Goal: Transaction & Acquisition: Purchase product/service

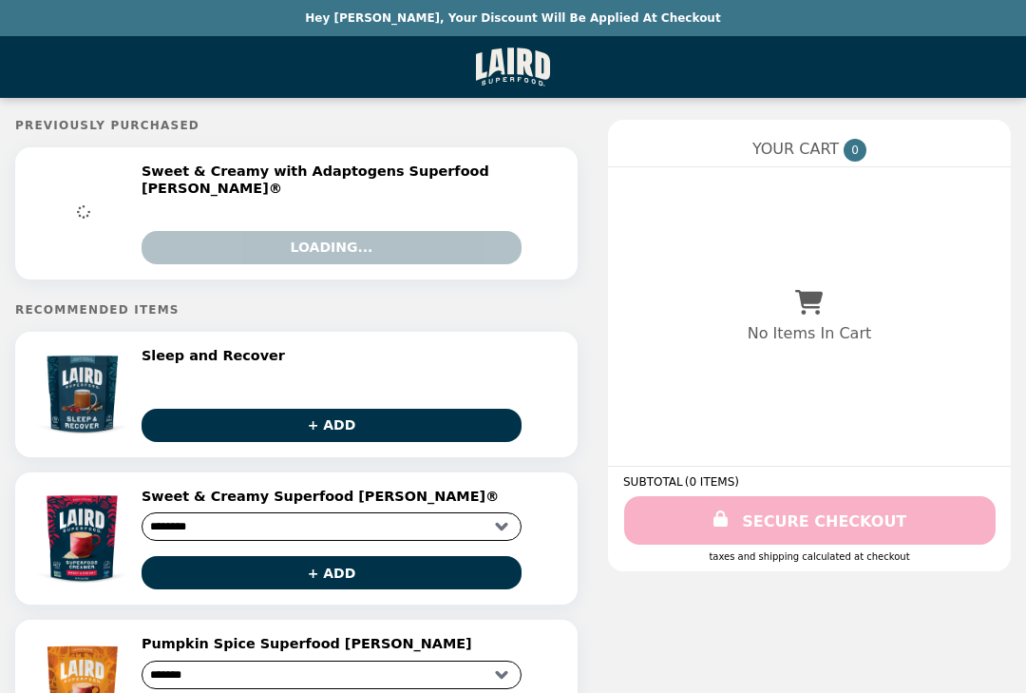
select select "**********"
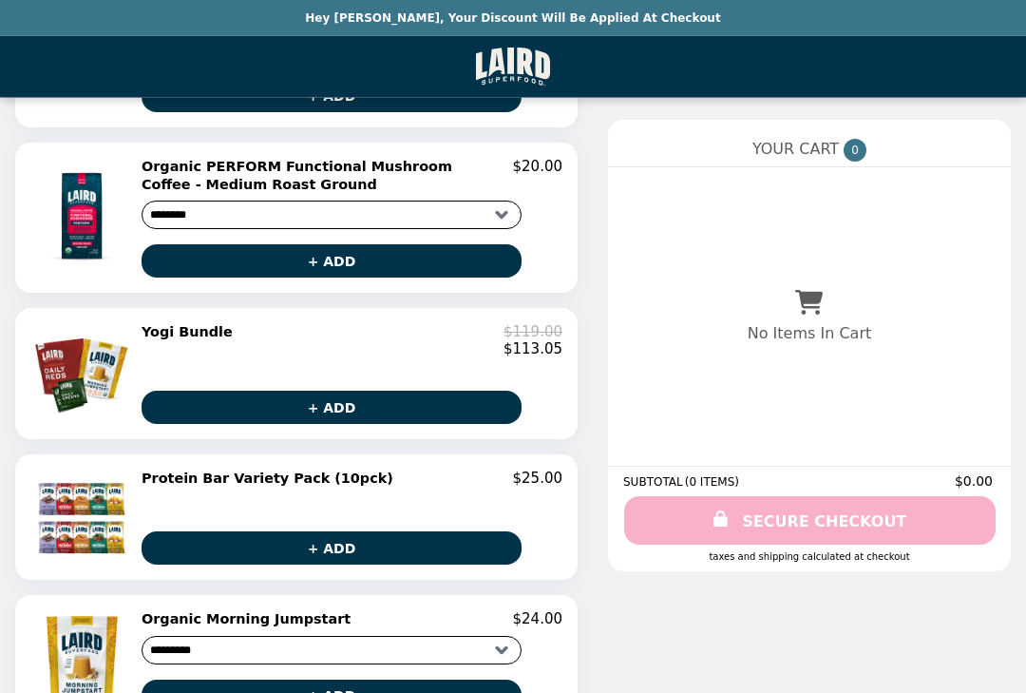
scroll to position [1124, 0]
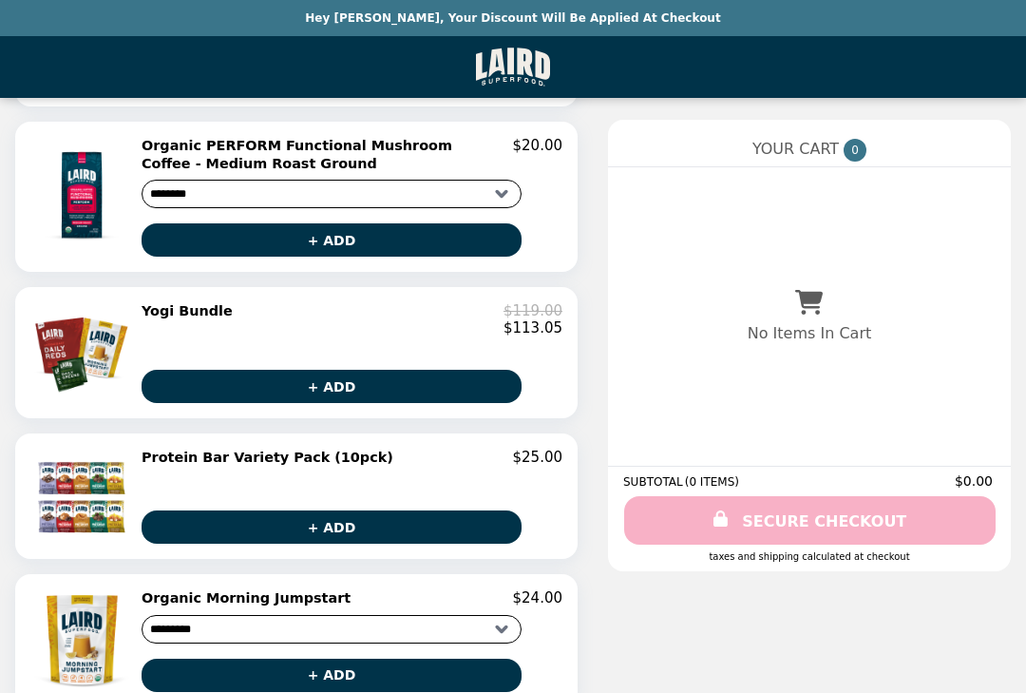
click at [88, 658] on img at bounding box center [83, 640] width 106 height 102
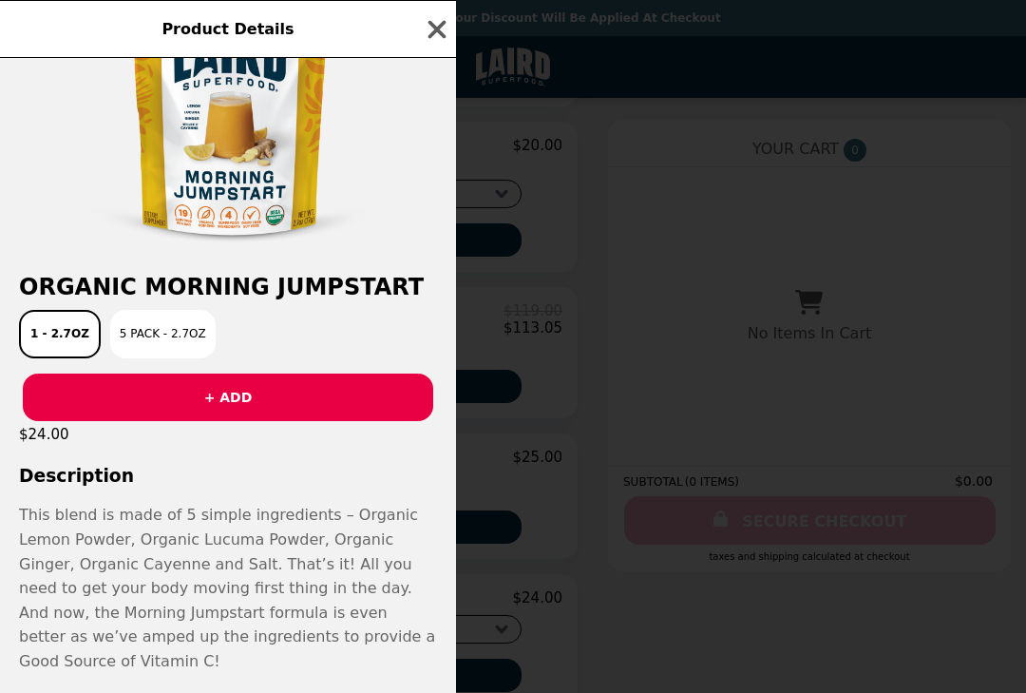
scroll to position [106, 0]
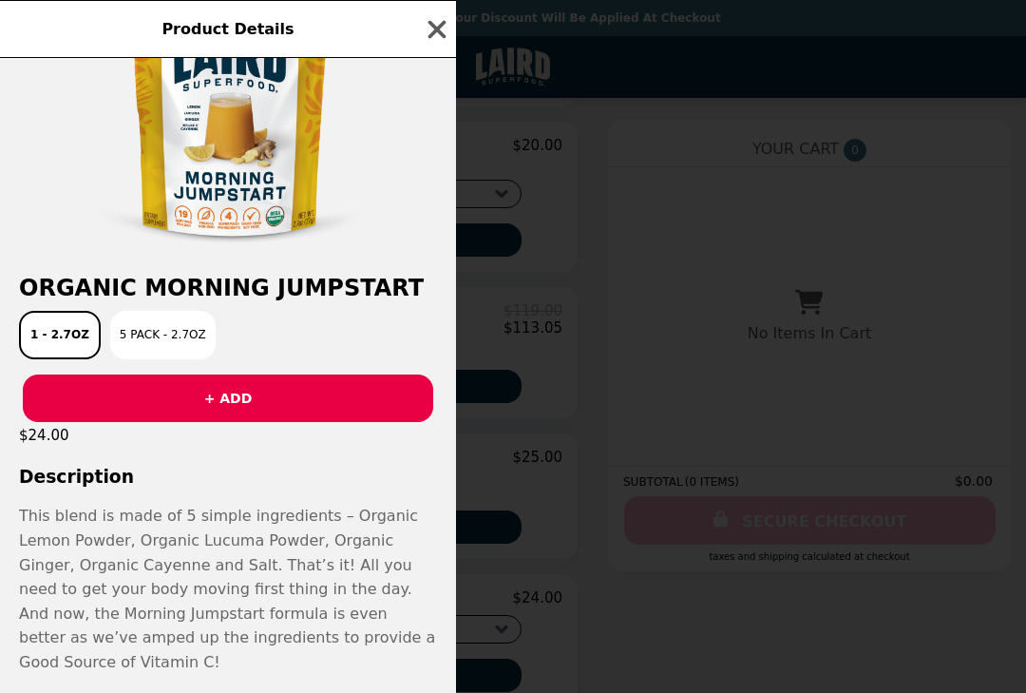
click at [438, 18] on icon "button" at bounding box center [437, 29] width 29 height 29
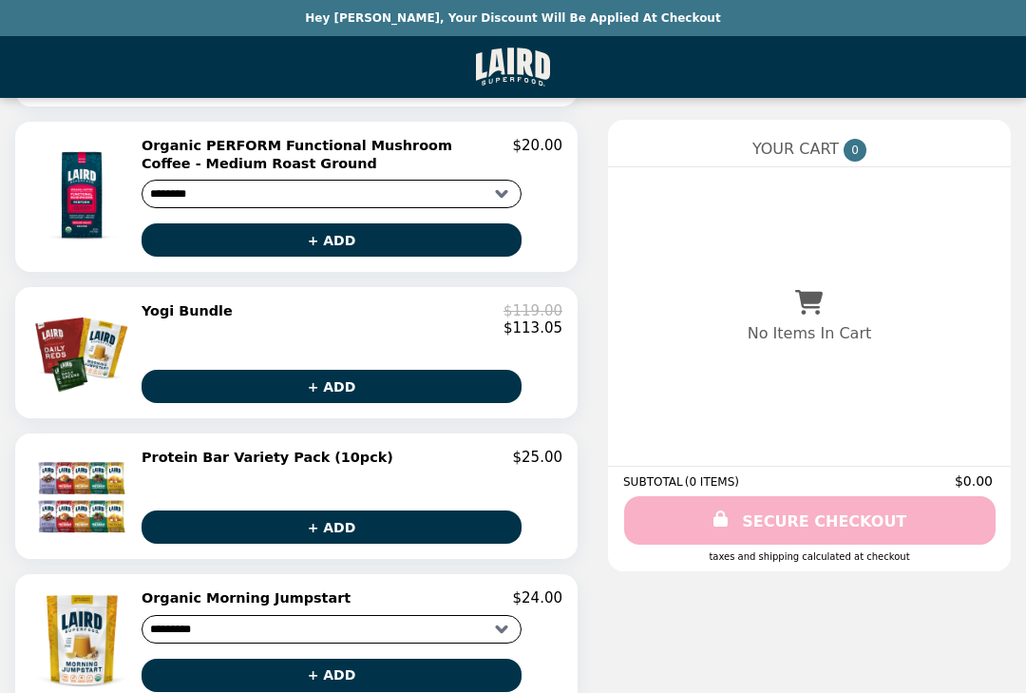
click at [90, 364] on img at bounding box center [82, 352] width 105 height 101
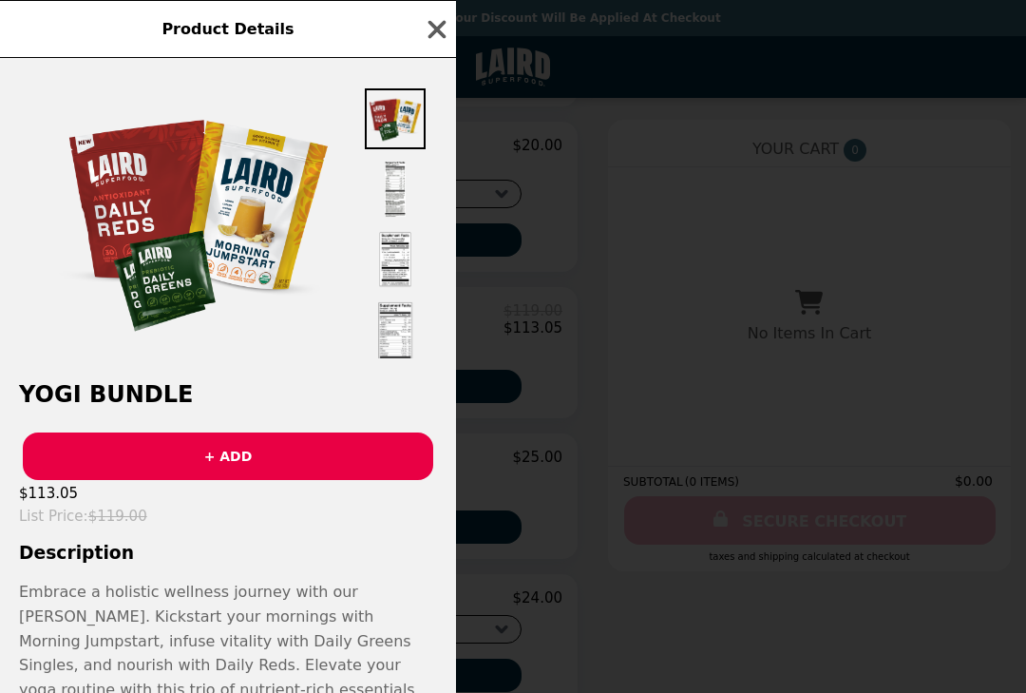
click at [446, 30] on icon "button" at bounding box center [437, 29] width 29 height 29
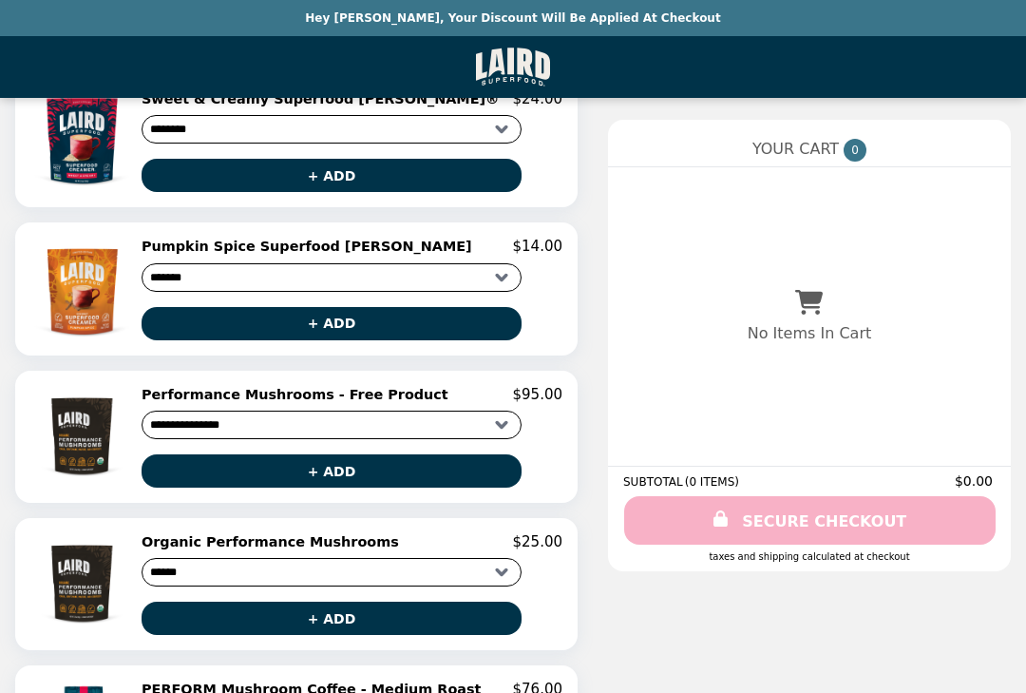
scroll to position [414, 0]
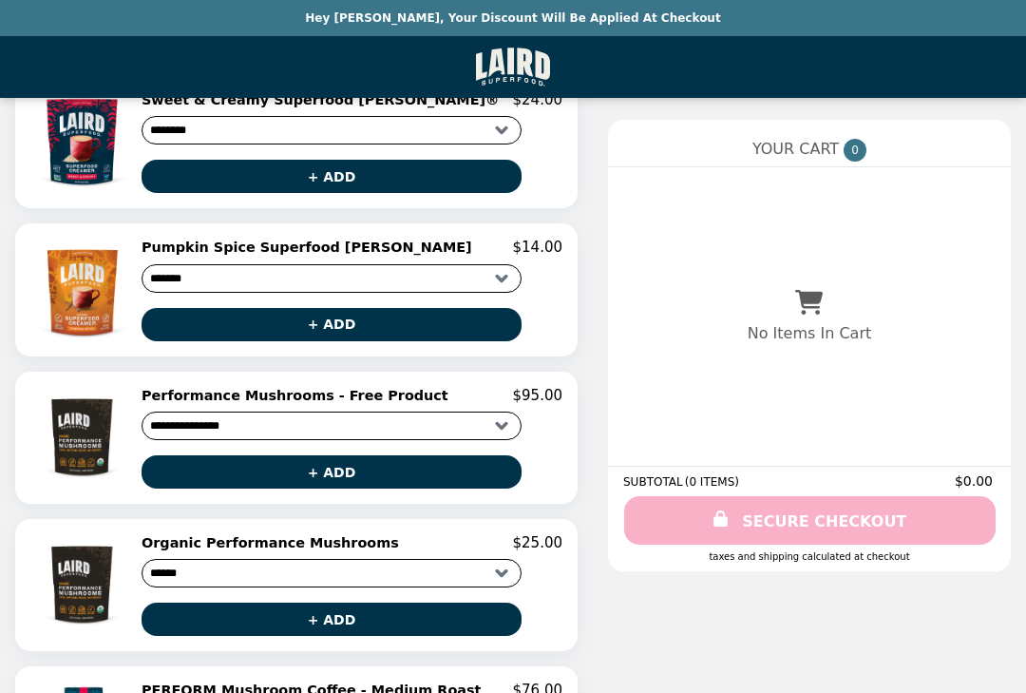
click at [90, 424] on img at bounding box center [83, 438] width 106 height 102
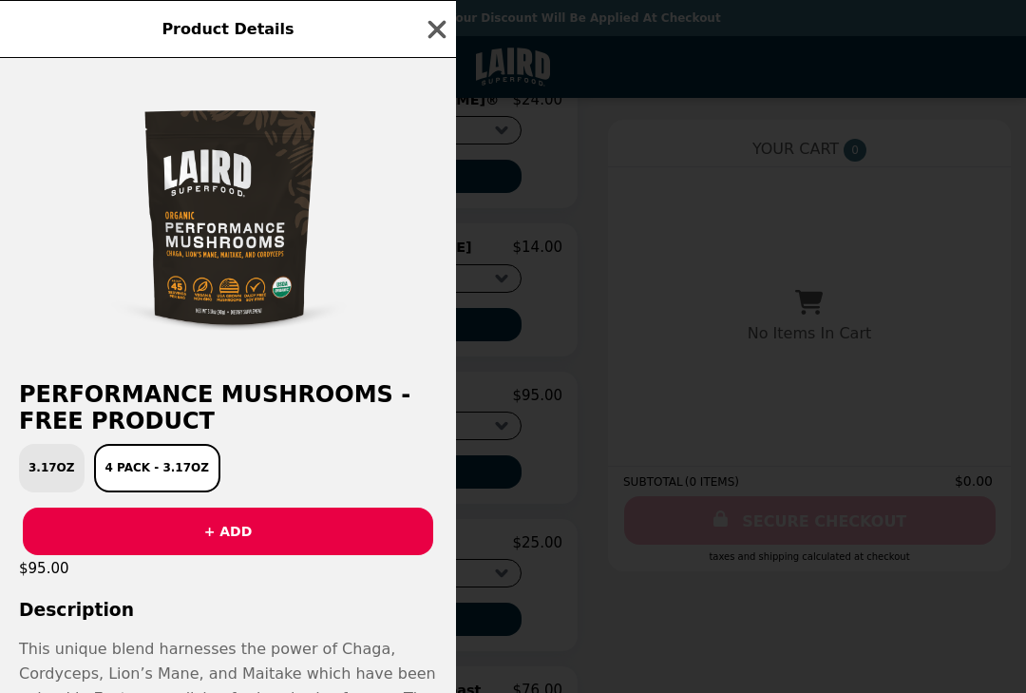
scroll to position [0, 0]
click at [446, 30] on icon "button" at bounding box center [437, 29] width 29 height 29
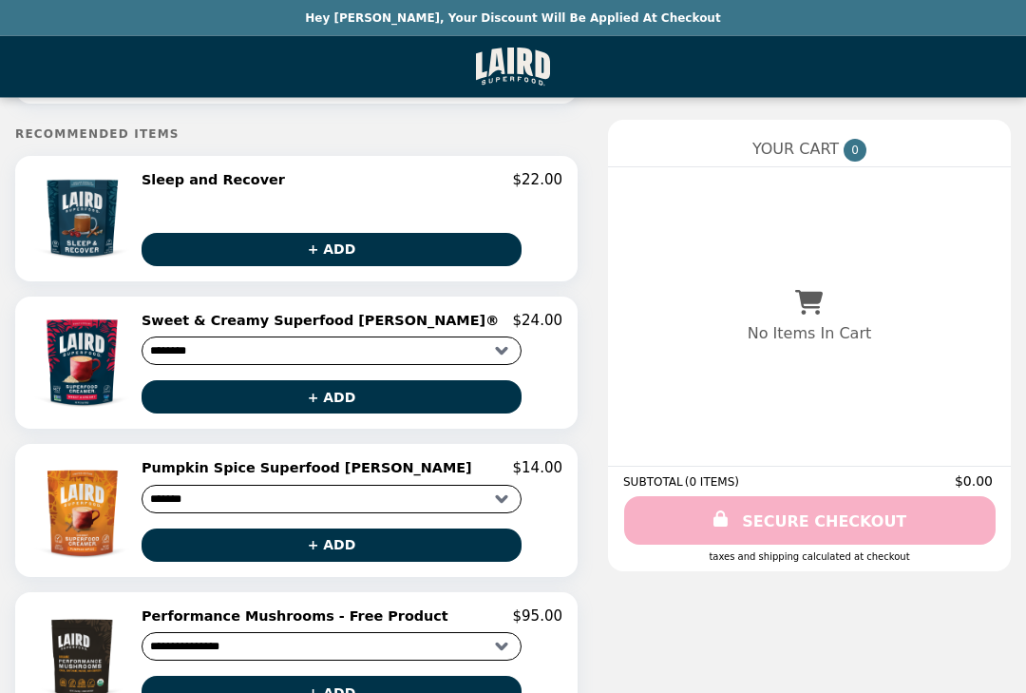
scroll to position [194, 0]
click at [81, 360] on img at bounding box center [83, 363] width 106 height 102
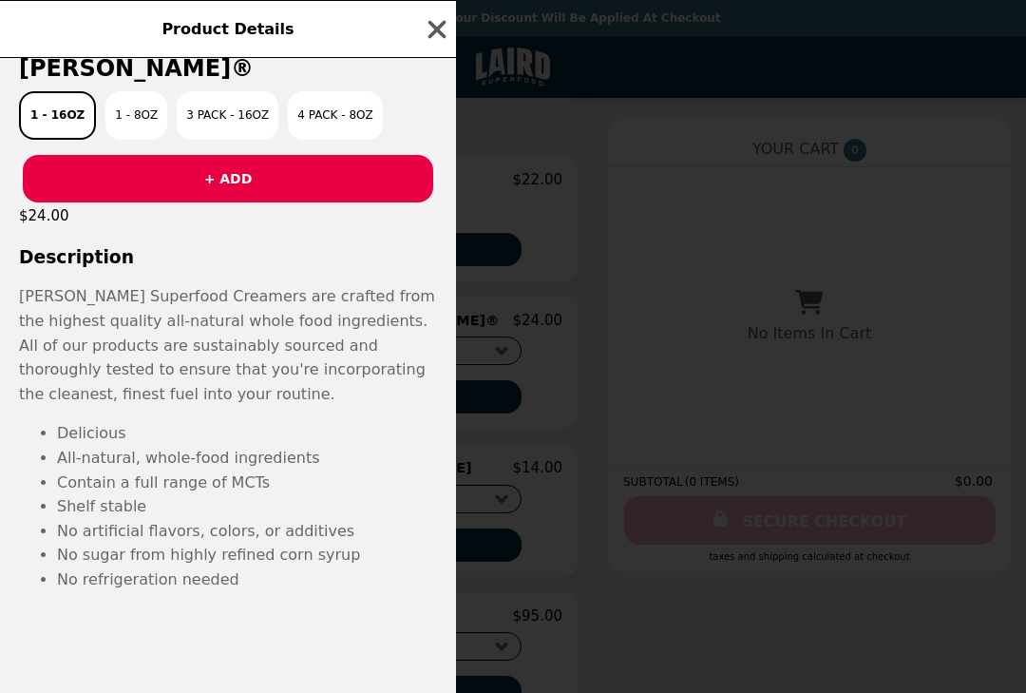
scroll to position [352, 0]
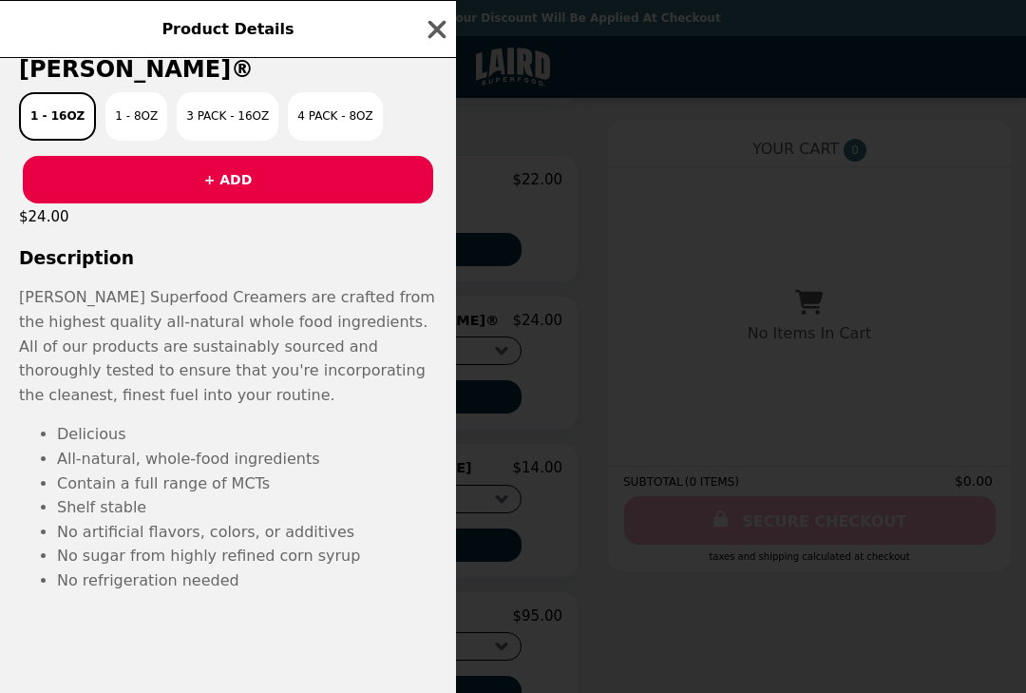
click at [429, 41] on icon "button" at bounding box center [437, 29] width 29 height 29
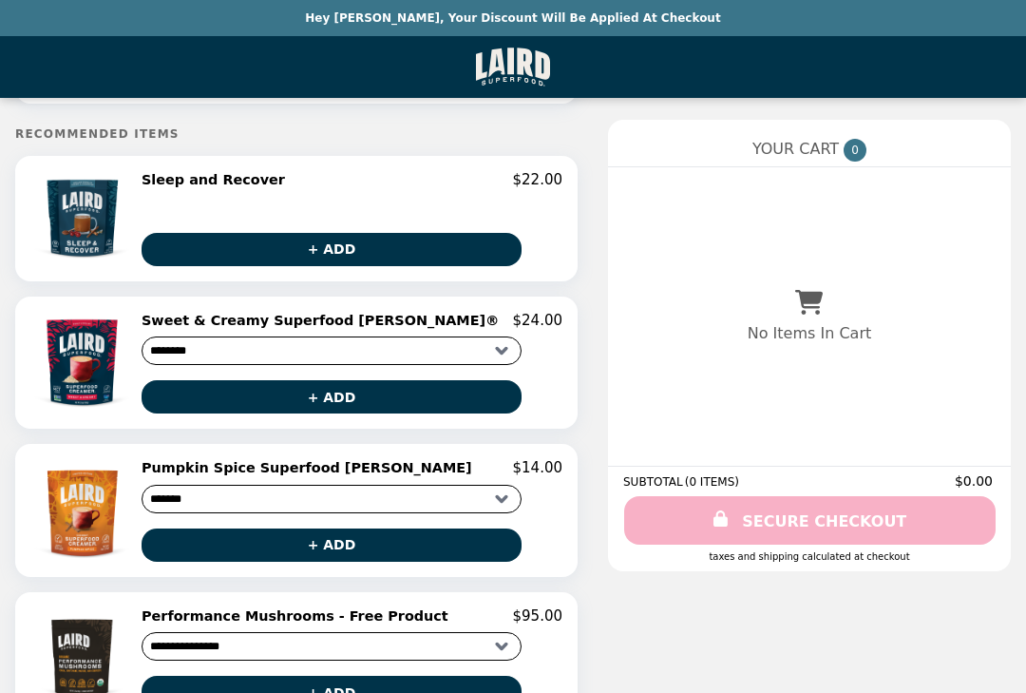
click at [493, 210] on div "Sleep and Recover $22.00 10 Pack + ADD" at bounding box center [352, 218] width 421 height 95
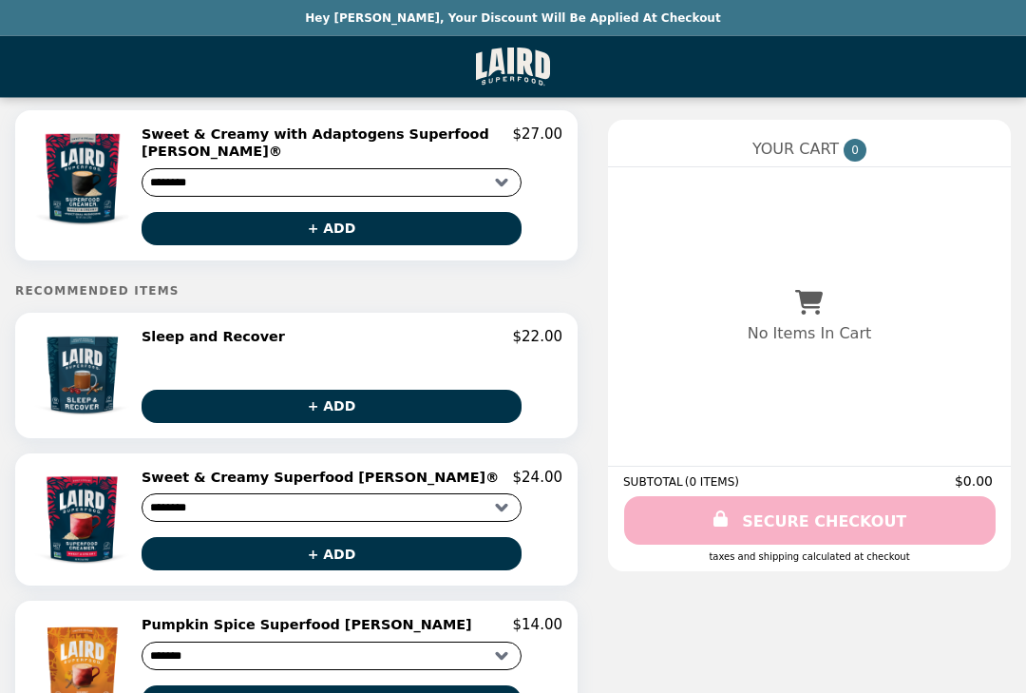
scroll to position [37, 0]
click at [460, 408] on button "+ ADD" at bounding box center [332, 406] width 380 height 33
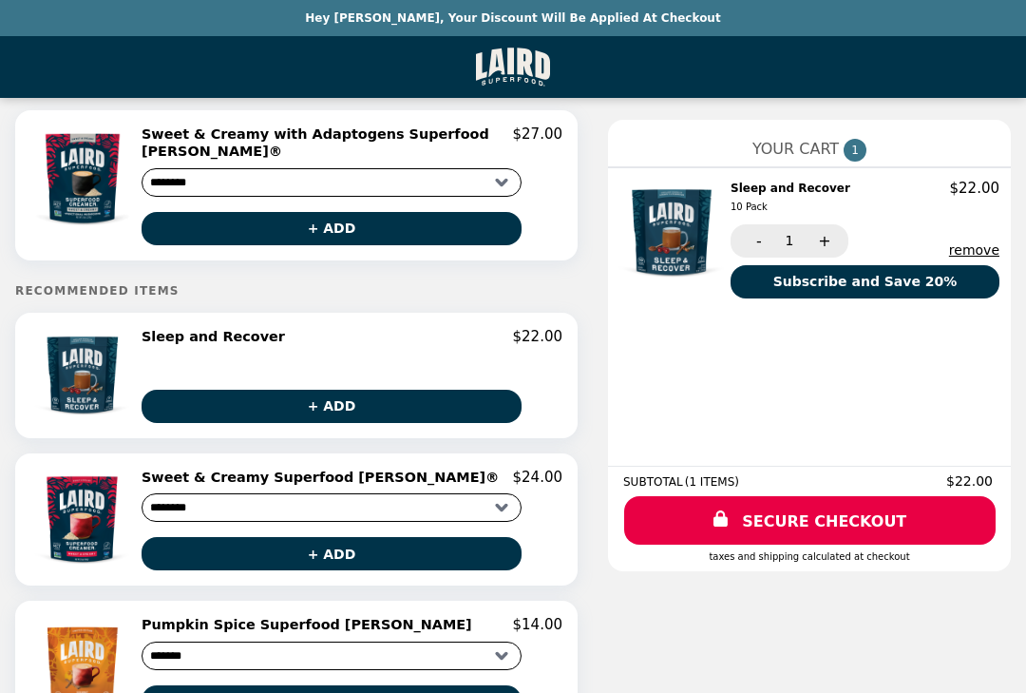
click at [409, 556] on button "+ ADD" at bounding box center [332, 553] width 380 height 33
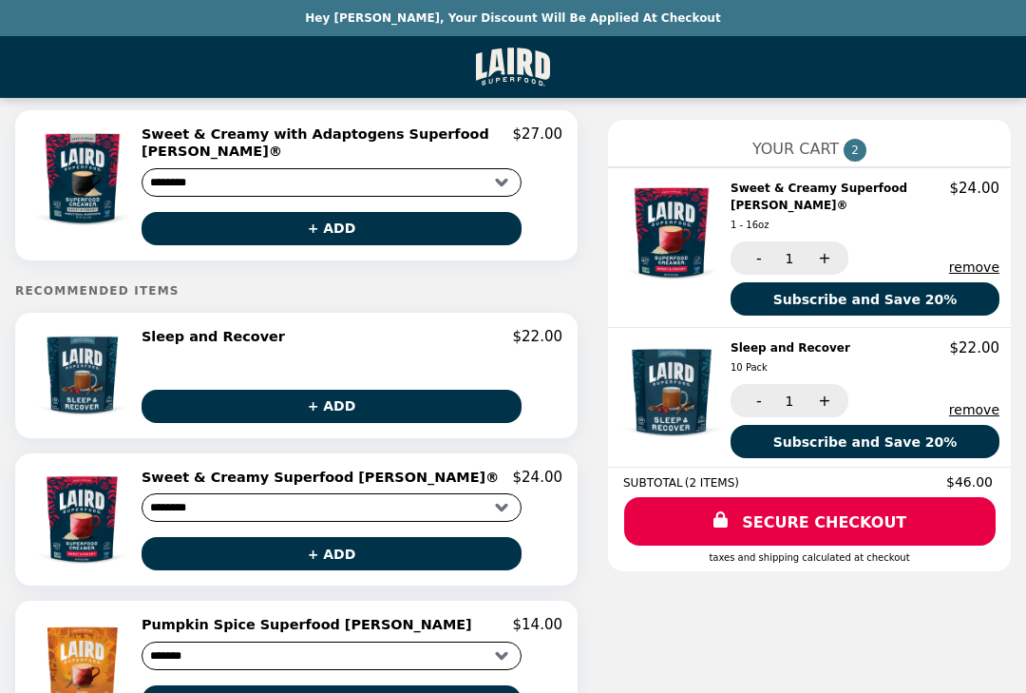
click at [890, 535] on link "SECURE CHECKOUT" at bounding box center [810, 521] width 372 height 48
